Goal: Task Accomplishment & Management: Manage account settings

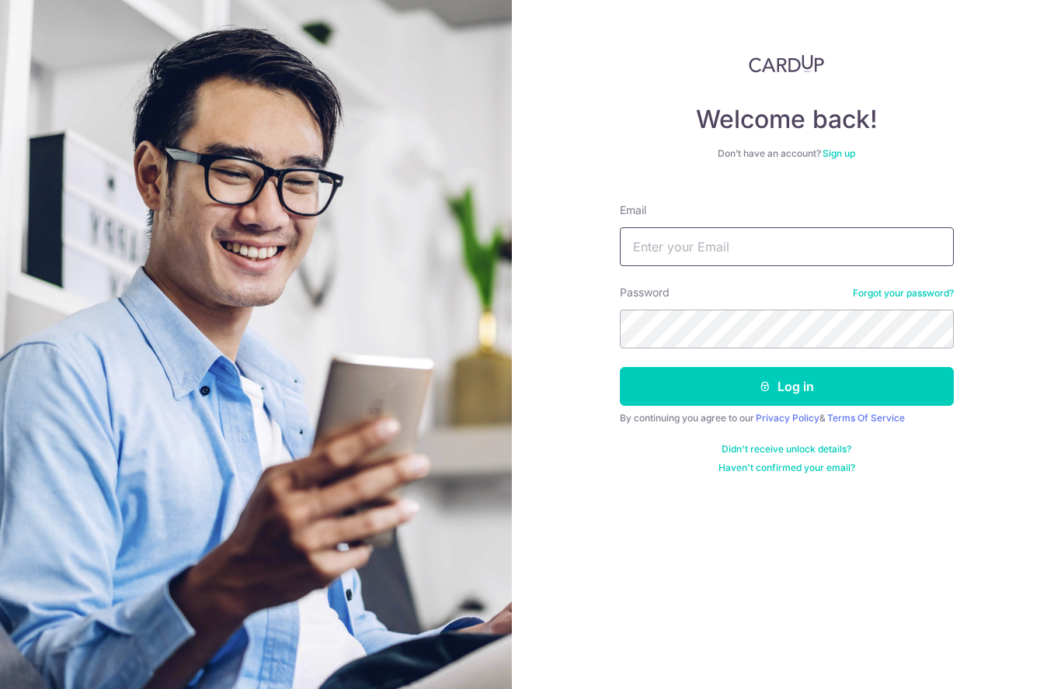
click at [693, 248] on input "Email" at bounding box center [787, 246] width 334 height 39
type input "Shanquan0128@gmail.com"
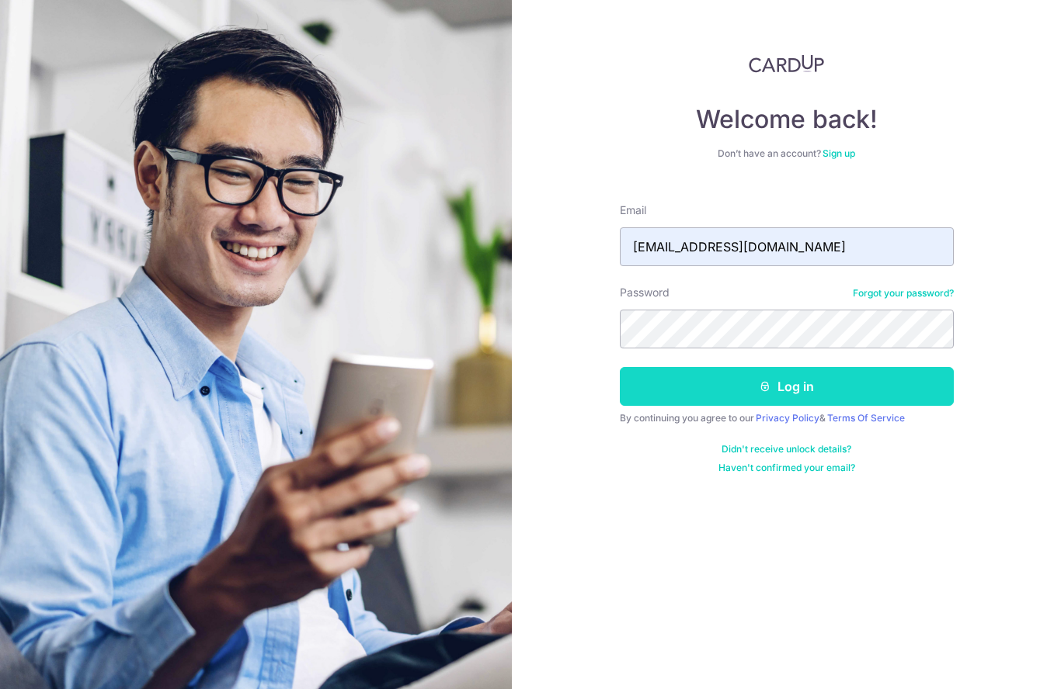
click at [791, 389] on button "Log in" at bounding box center [787, 386] width 334 height 39
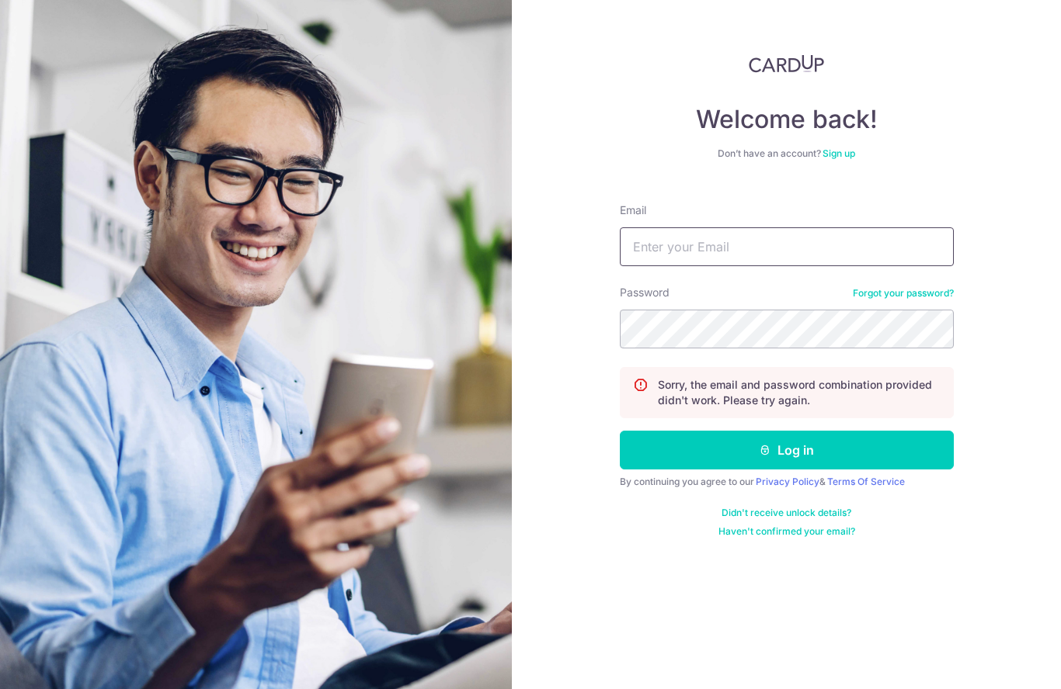
click at [722, 241] on input "Email" at bounding box center [787, 246] width 334 height 39
type input "[EMAIL_ADDRESS][DOMAIN_NAME]"
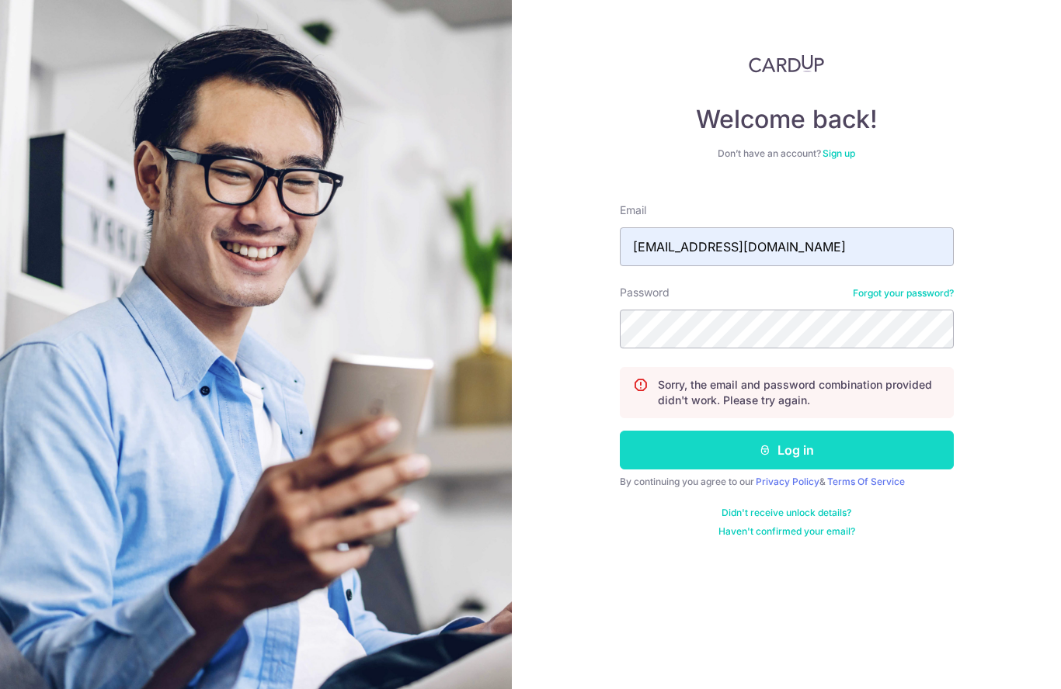
click at [759, 445] on icon "submit" at bounding box center [765, 450] width 12 height 12
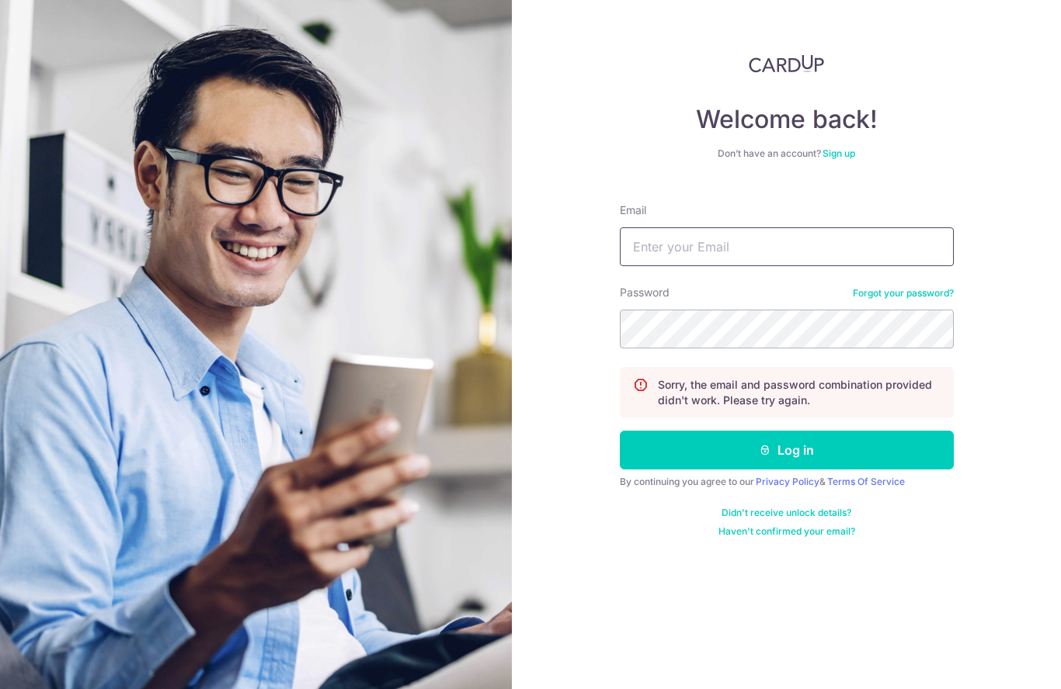
click at [657, 245] on input "Email" at bounding box center [787, 246] width 334 height 39
type input "[EMAIL_ADDRESS][DOMAIN_NAME]"
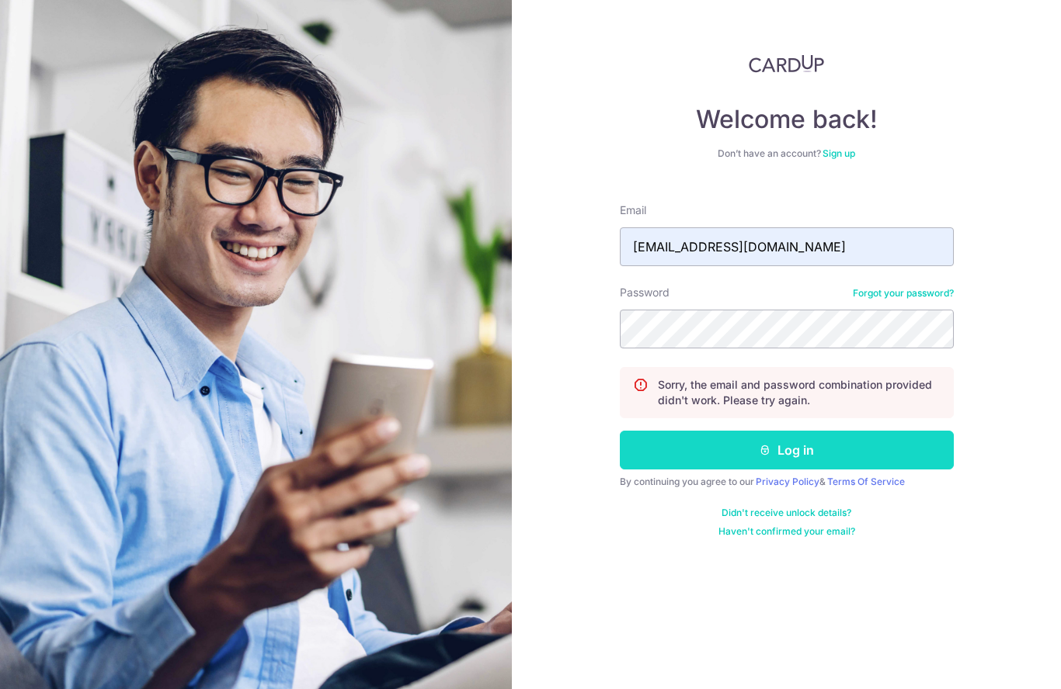
click at [788, 453] on button "Log in" at bounding box center [787, 450] width 334 height 39
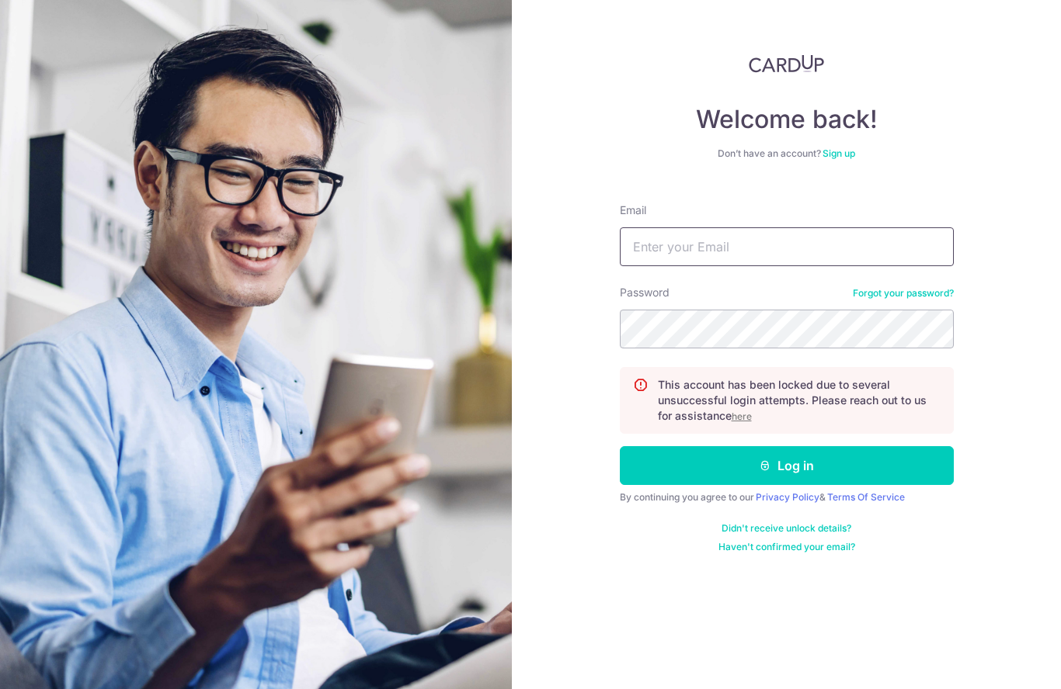
click at [696, 250] on input "Email" at bounding box center [787, 246] width 334 height 39
type input "[EMAIL_ADDRESS][DOMAIN_NAME]"
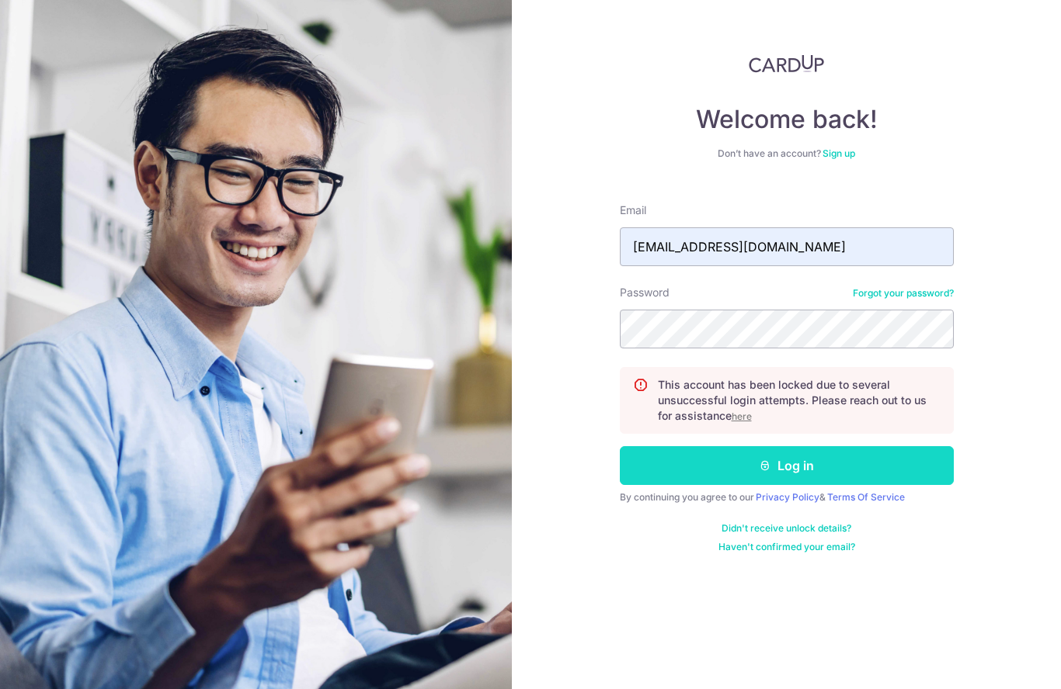
click at [814, 462] on button "Log in" at bounding box center [787, 465] width 334 height 39
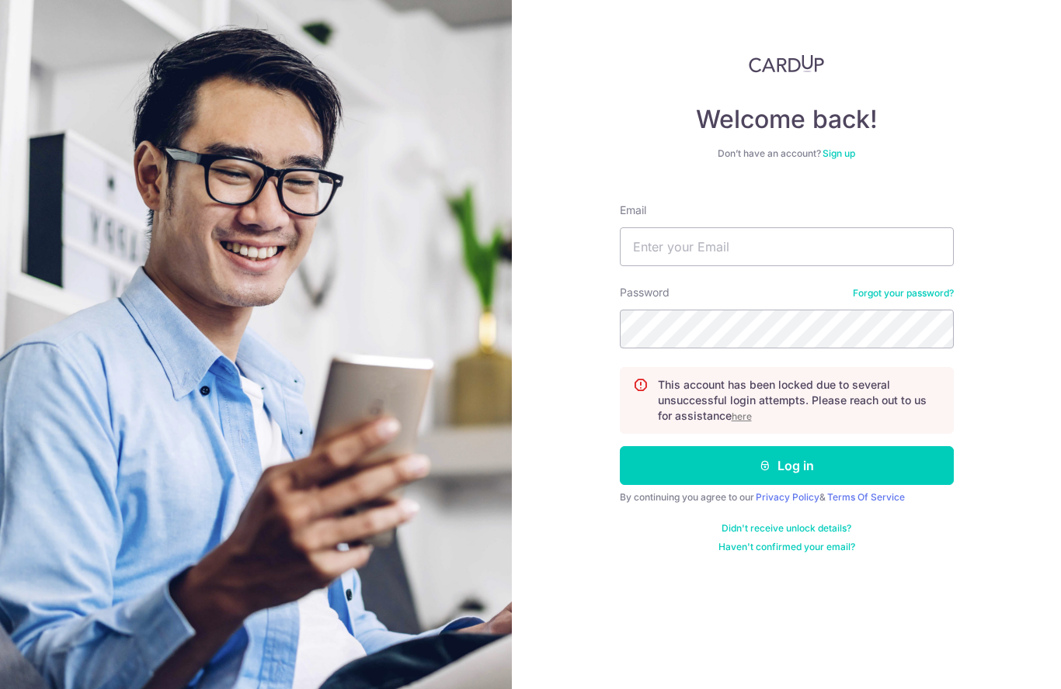
click at [741, 415] on u "here" at bounding box center [741, 417] width 20 height 12
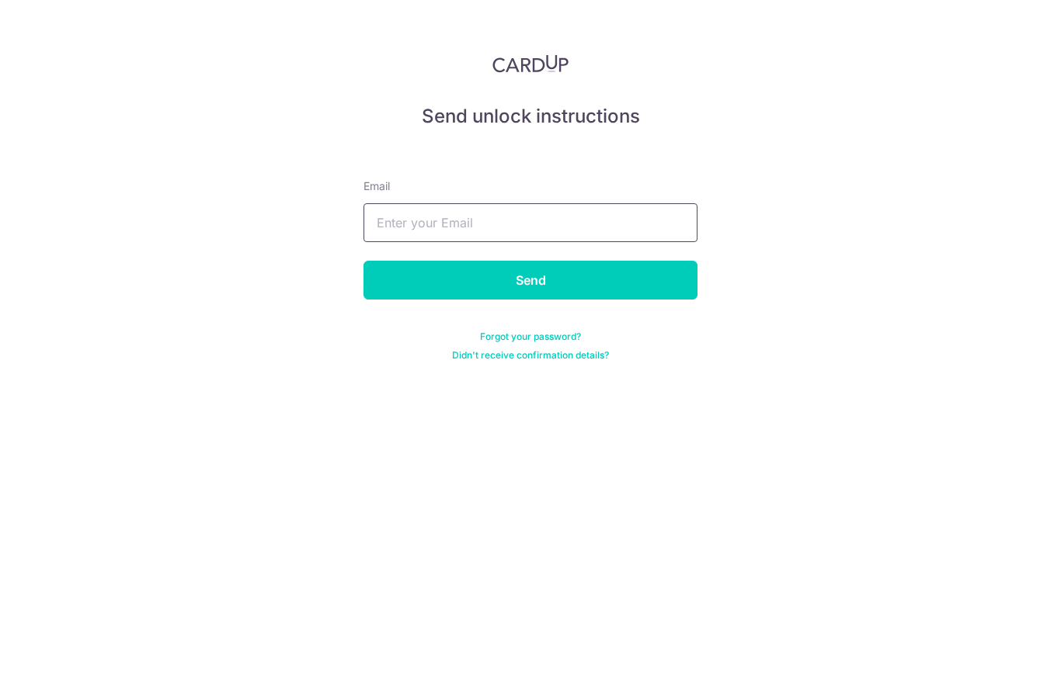
click at [425, 229] on input "text" at bounding box center [530, 222] width 334 height 39
type input "erccwin@gmail.com"
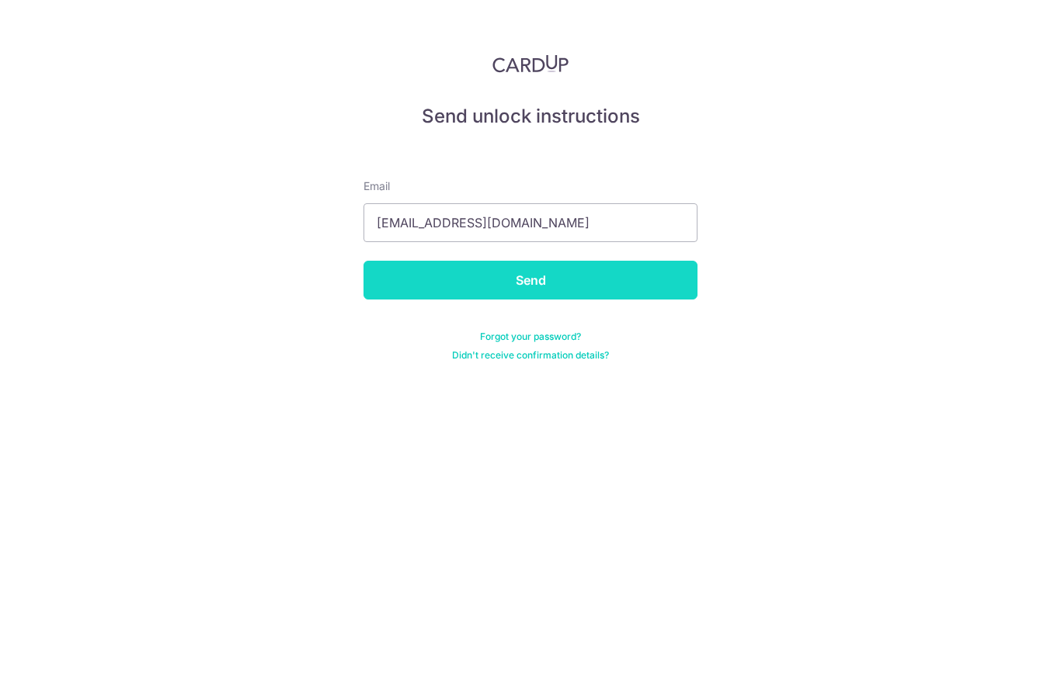
click at [527, 272] on input "Send" at bounding box center [530, 280] width 334 height 39
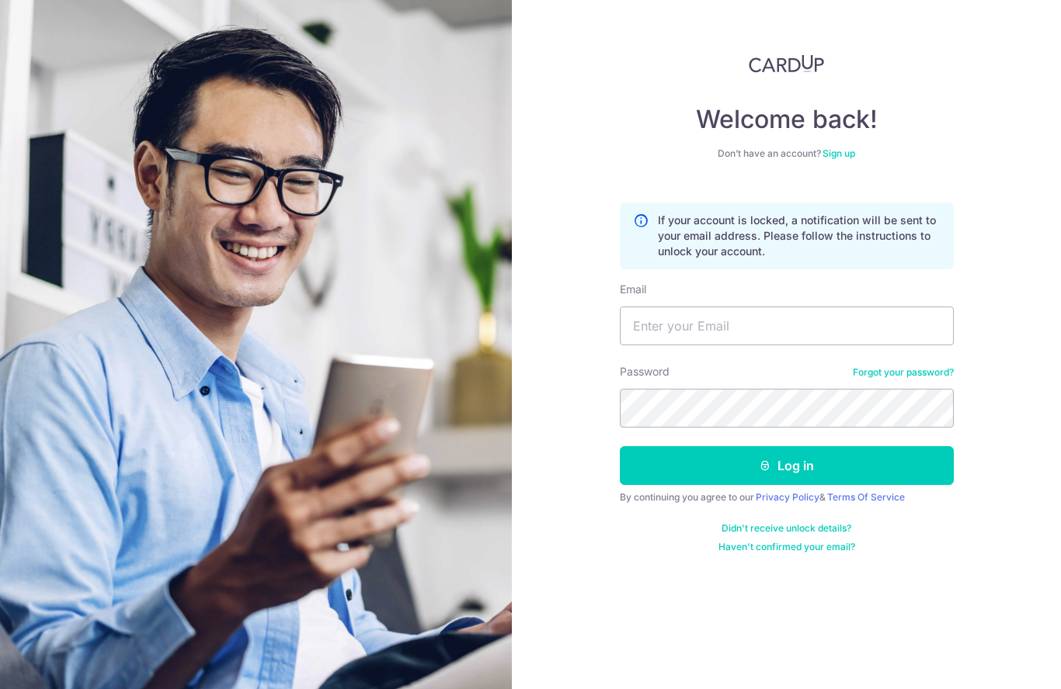
click at [899, 373] on link "Forgot your password?" at bounding box center [902, 372] width 101 height 12
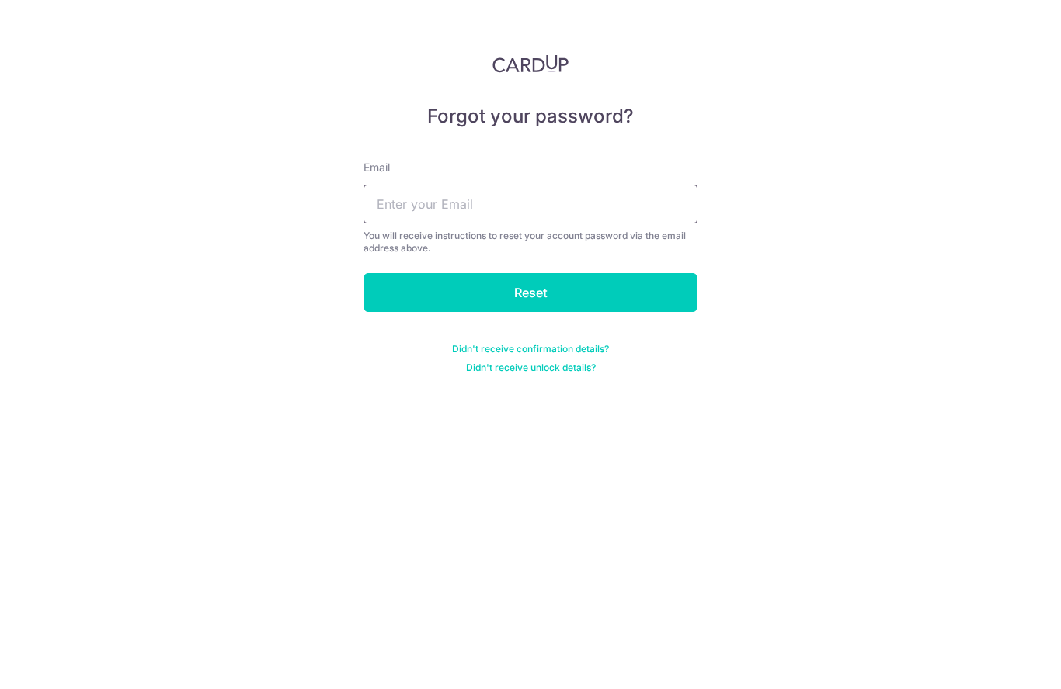
click at [442, 193] on input "text" at bounding box center [530, 204] width 334 height 39
type input "Shanquan0128@gmail.com"
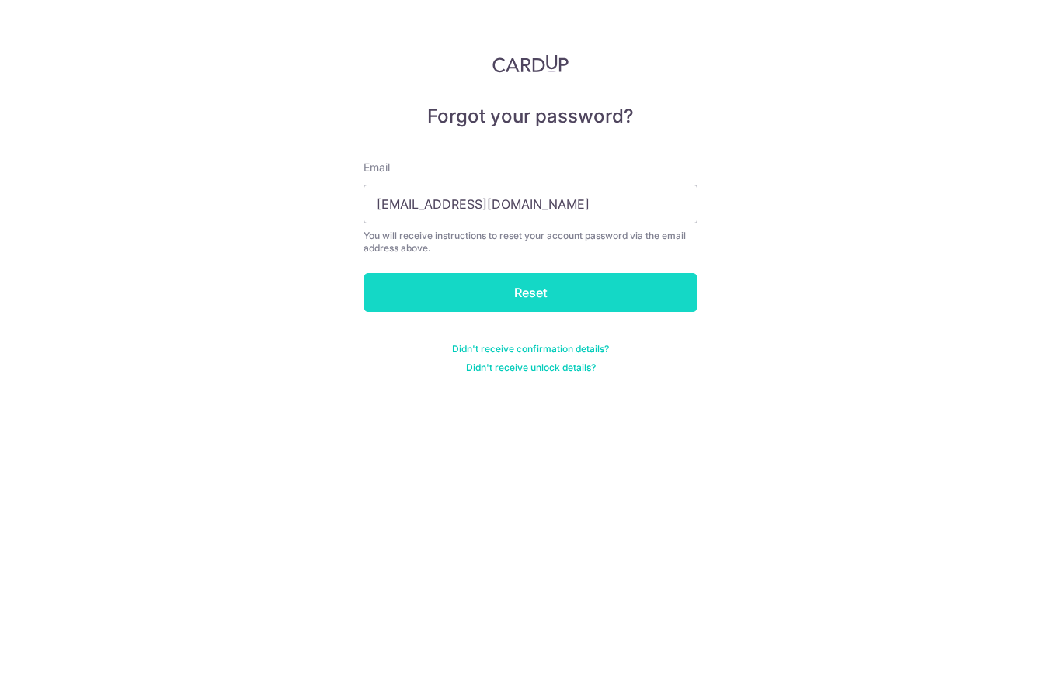
click at [537, 289] on input "Reset" at bounding box center [530, 292] width 334 height 39
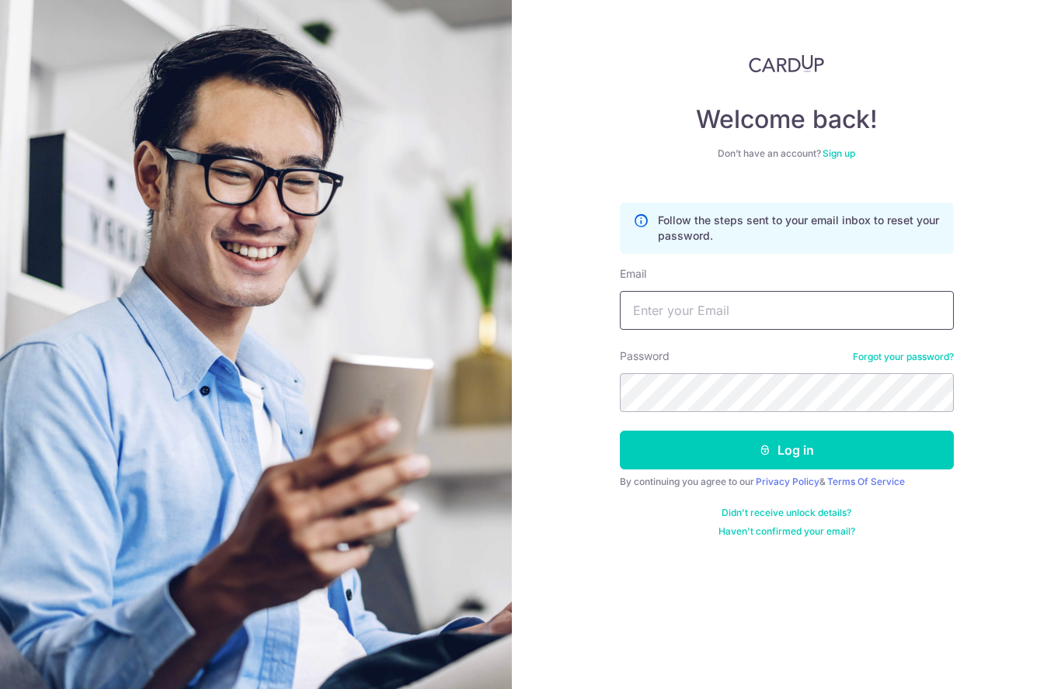
click at [731, 311] on input "Email" at bounding box center [787, 310] width 334 height 39
type input "[EMAIL_ADDRESS][DOMAIN_NAME]"
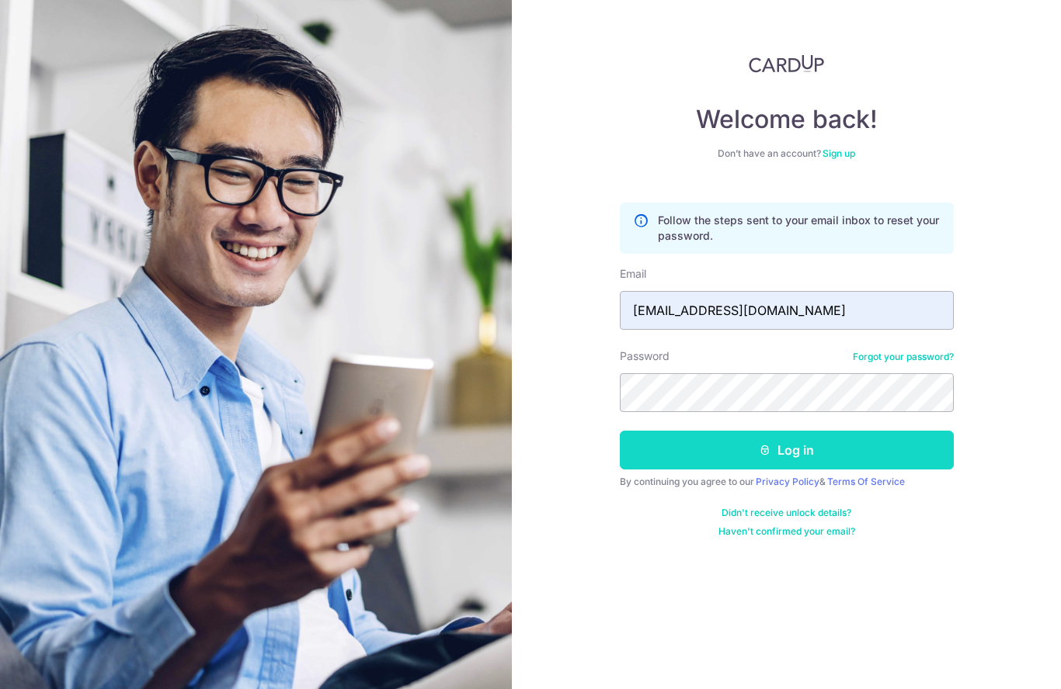
click at [784, 454] on button "Log in" at bounding box center [787, 450] width 334 height 39
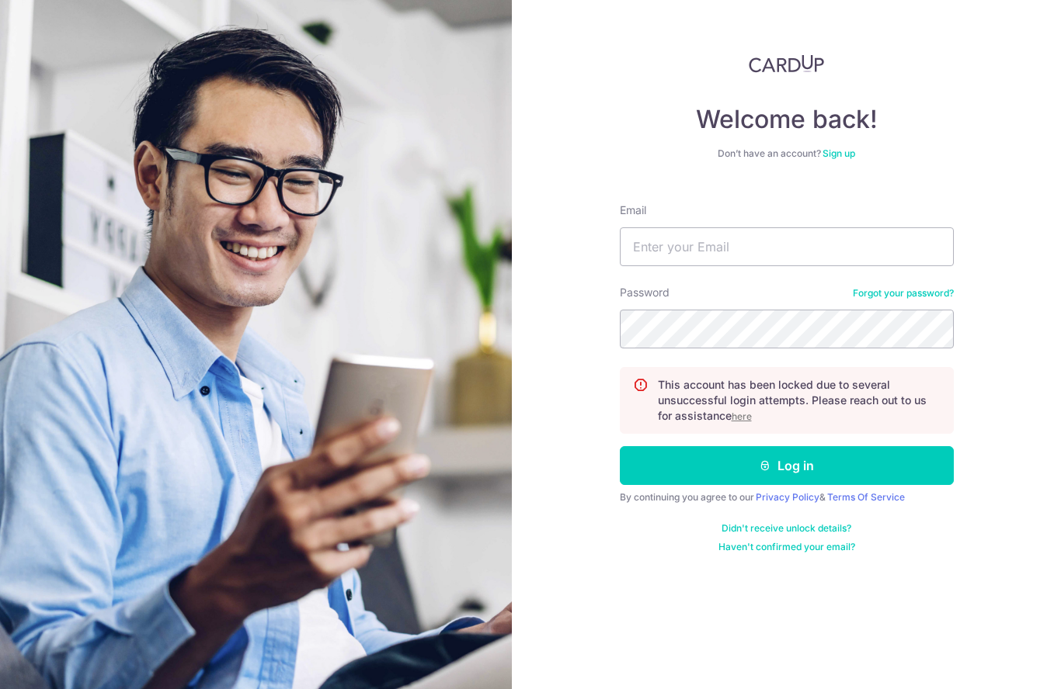
click at [740, 418] on u "here" at bounding box center [741, 417] width 20 height 12
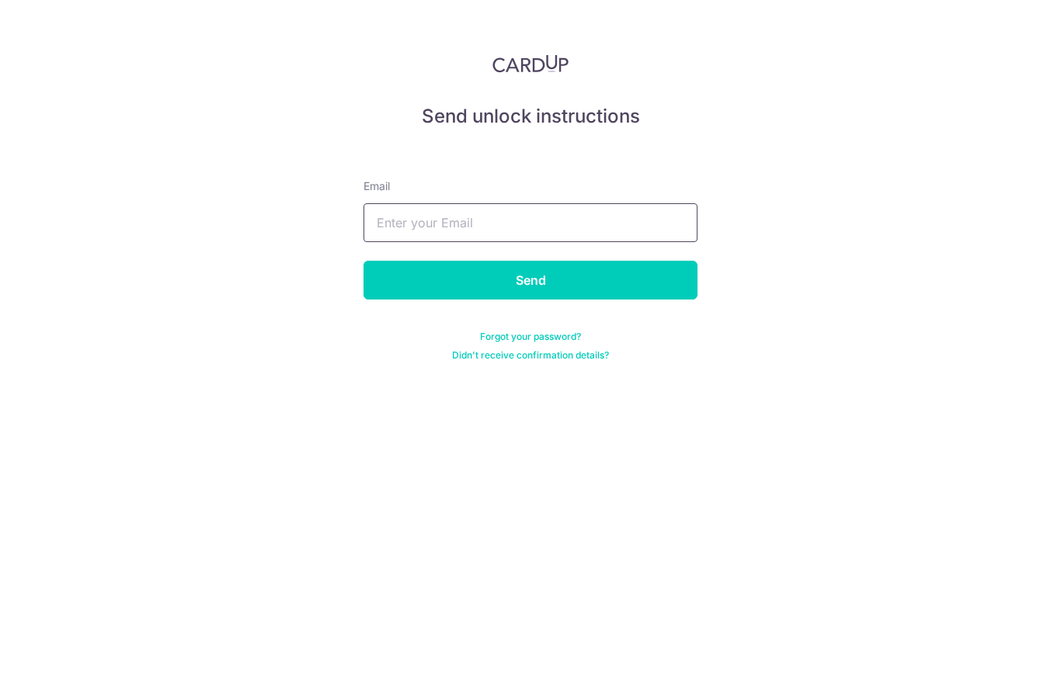
click at [496, 220] on input "text" at bounding box center [530, 222] width 334 height 39
type input "[EMAIL_ADDRESS][DOMAIN_NAME]"
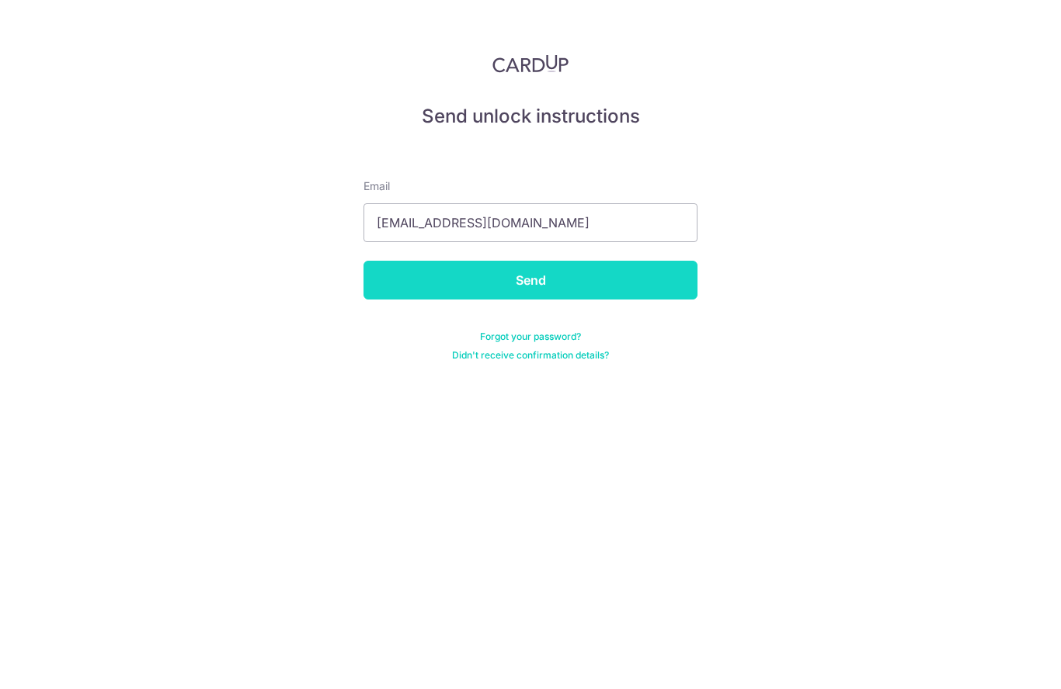
click at [534, 274] on input "Send" at bounding box center [530, 280] width 334 height 39
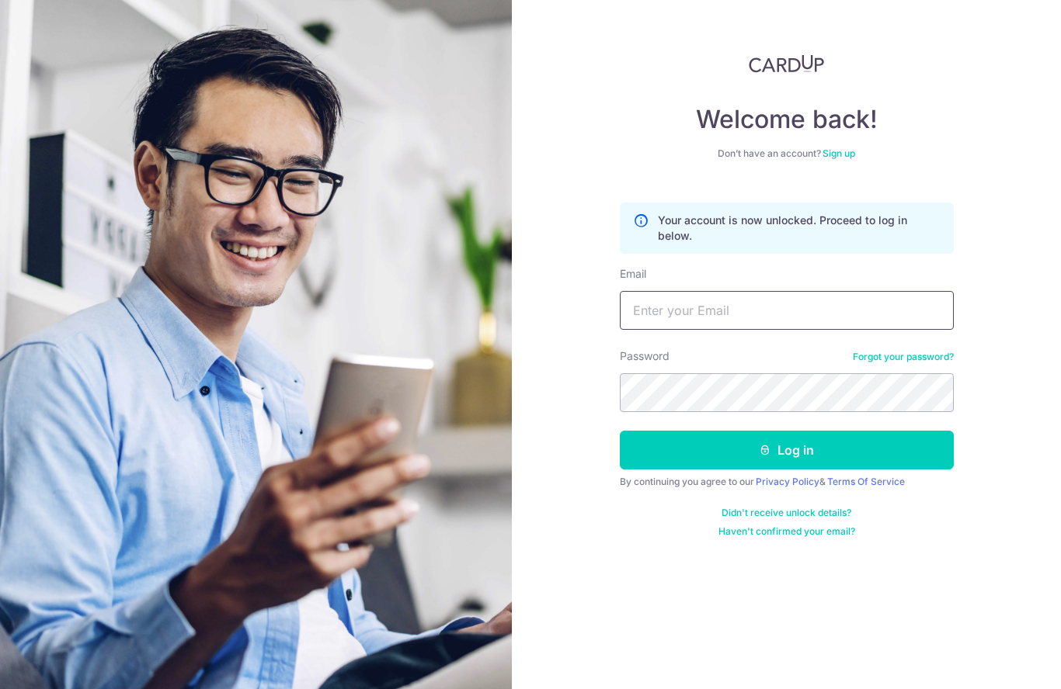
click at [671, 314] on input "Email" at bounding box center [787, 310] width 334 height 39
type input "[EMAIL_ADDRESS][DOMAIN_NAME]"
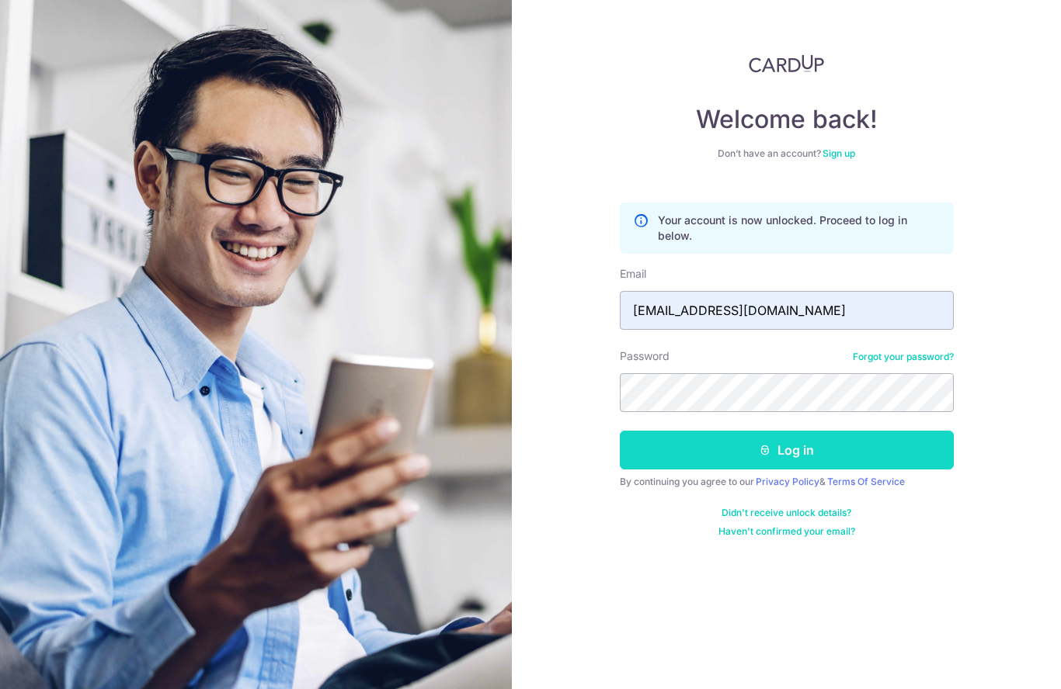
click at [753, 453] on button "Log in" at bounding box center [787, 450] width 334 height 39
